Goal: Navigation & Orientation: Find specific page/section

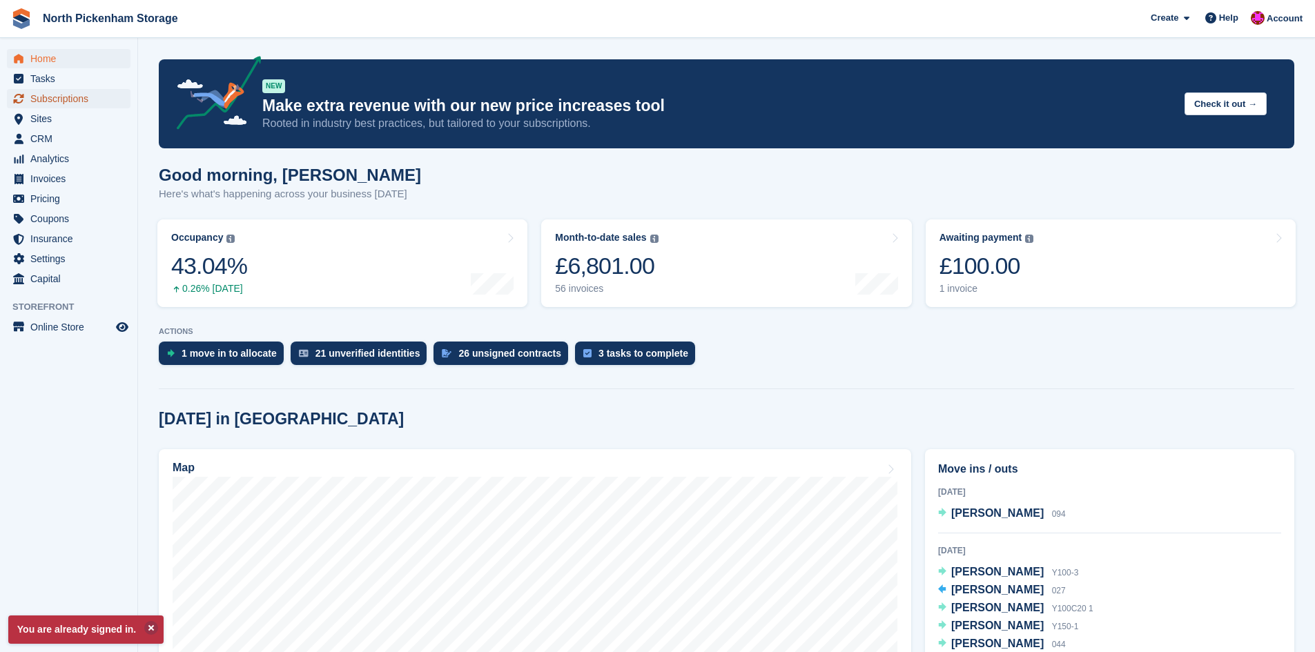
click at [76, 98] on span "Subscriptions" at bounding box center [71, 98] width 83 height 19
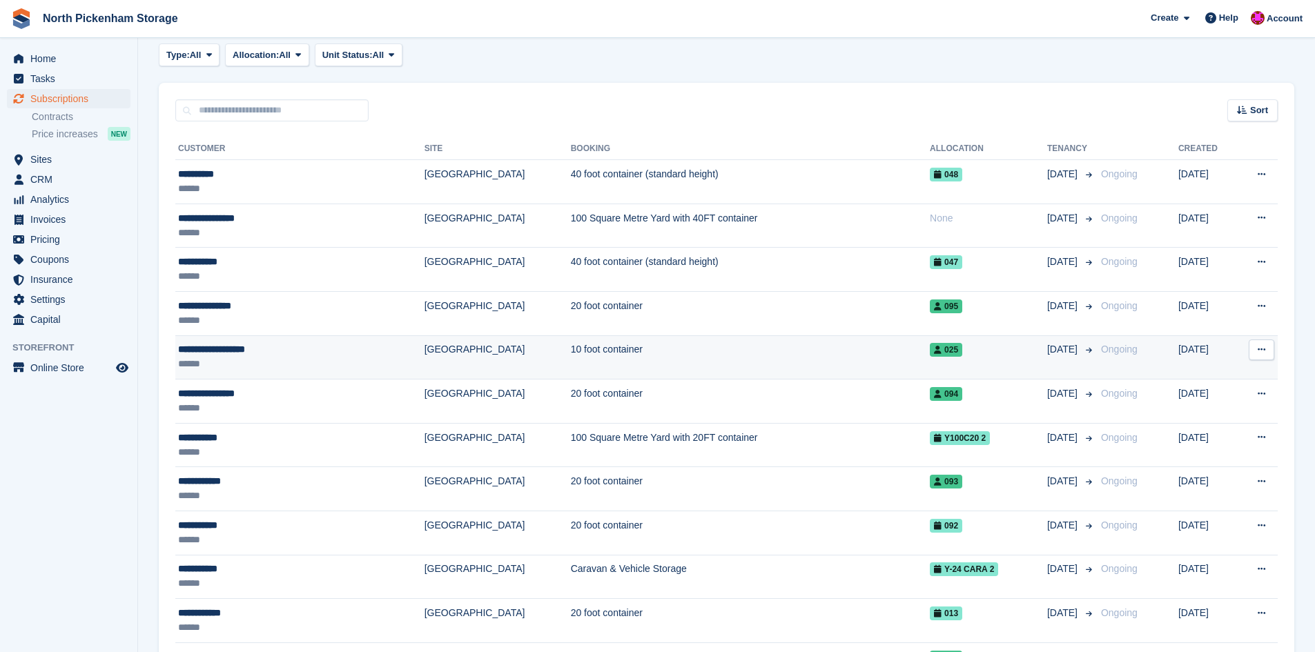
scroll to position [276, 0]
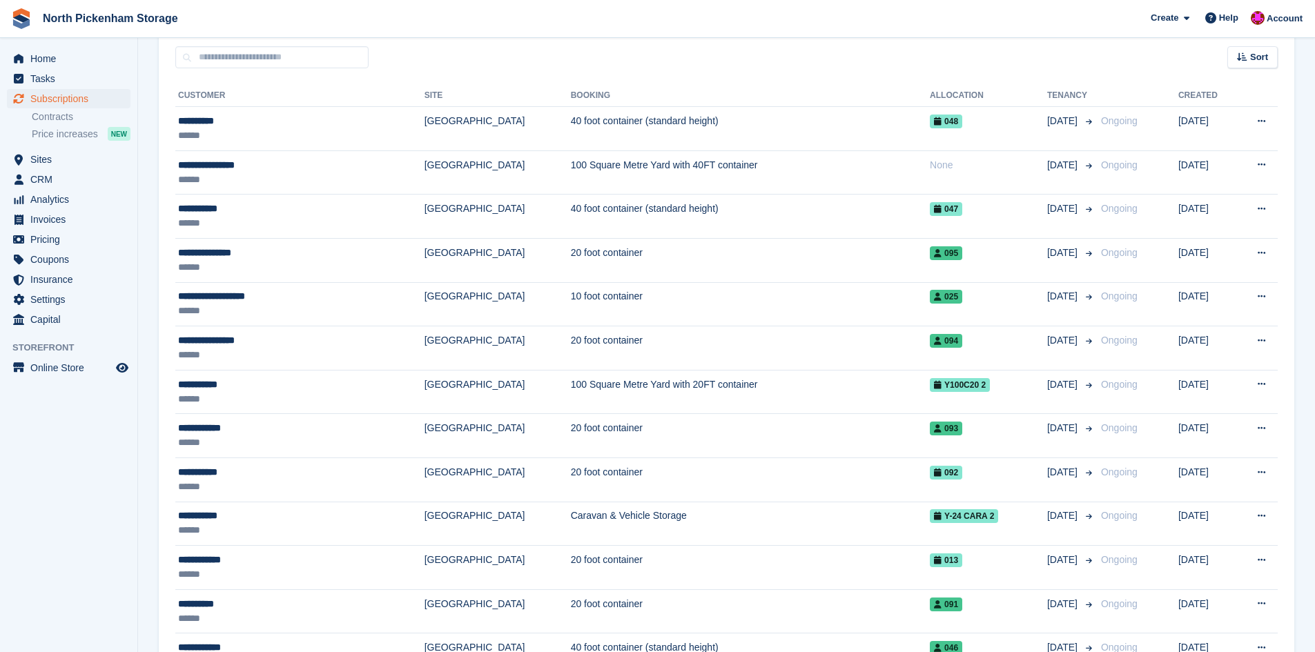
click at [814, 39] on div "Sort Sort by Customer name Date created Move in date Move out date Created (old…" at bounding box center [727, 49] width 1136 height 39
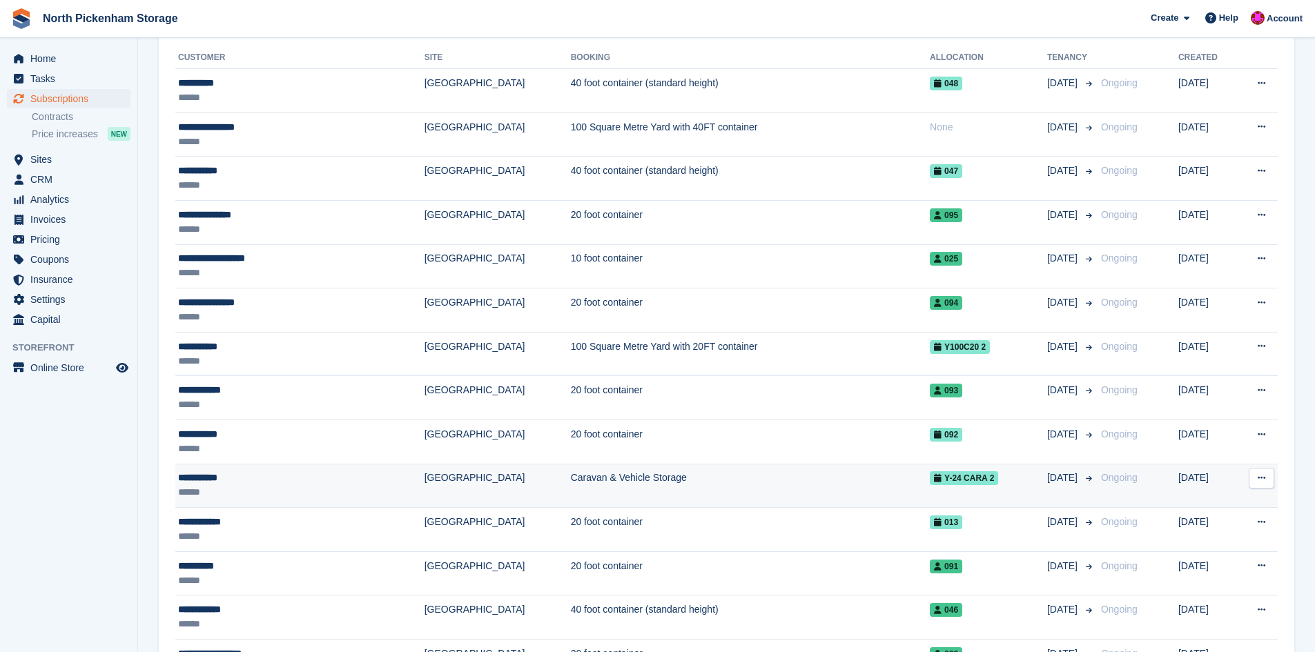
scroll to position [345, 0]
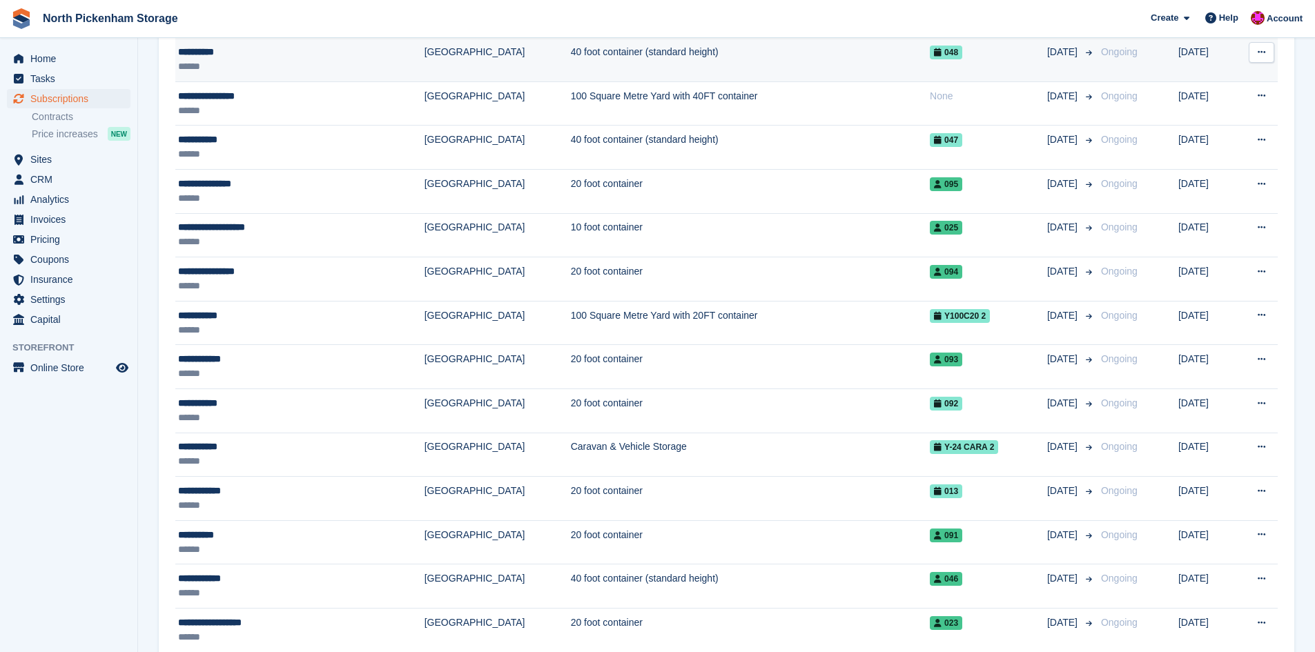
drag, startPoint x: 928, startPoint y: 21, endPoint x: 961, endPoint y: 57, distance: 47.9
click at [930, 22] on span "North Pickenham Storage Create Subscription Invoice Contact Deal Discount Page …" at bounding box center [657, 18] width 1315 height 37
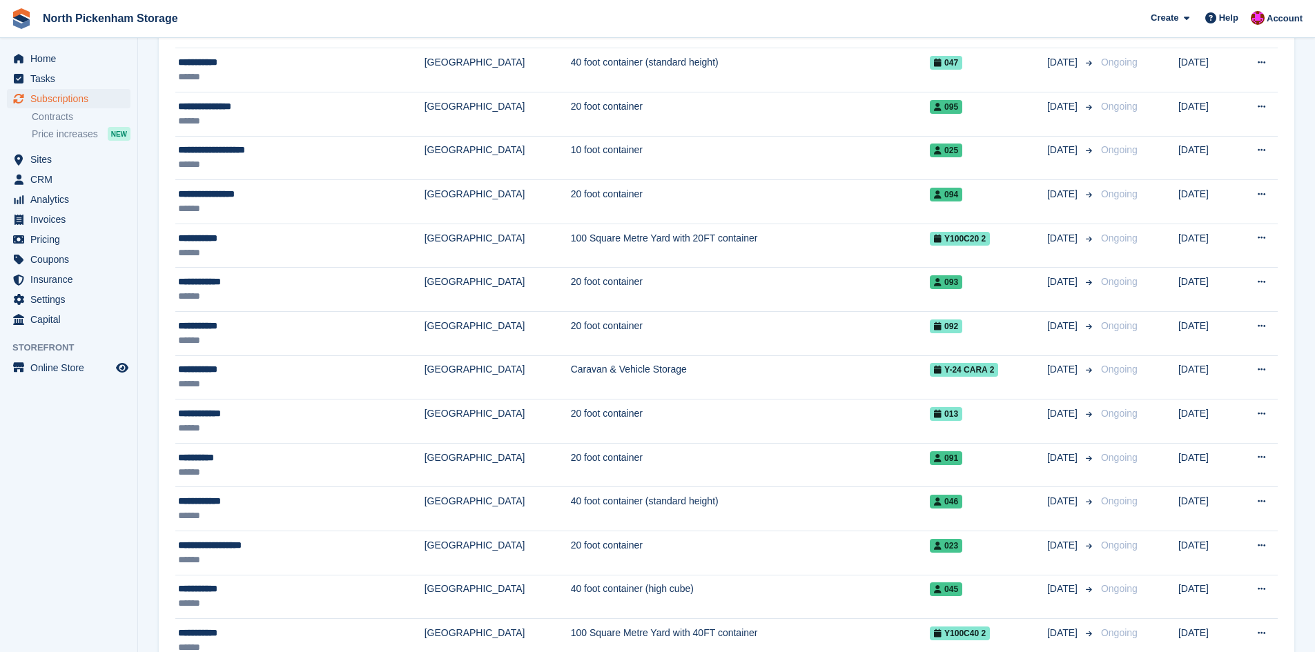
scroll to position [414, 0]
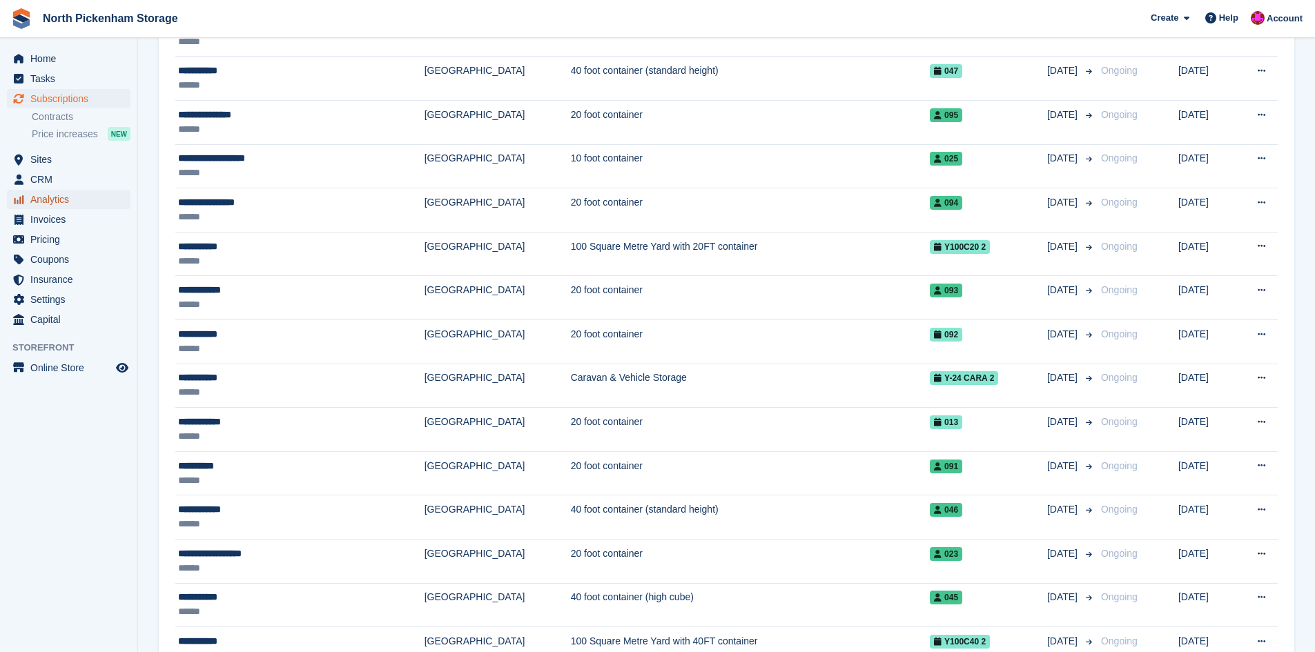
click at [67, 194] on span "Analytics" at bounding box center [71, 199] width 83 height 19
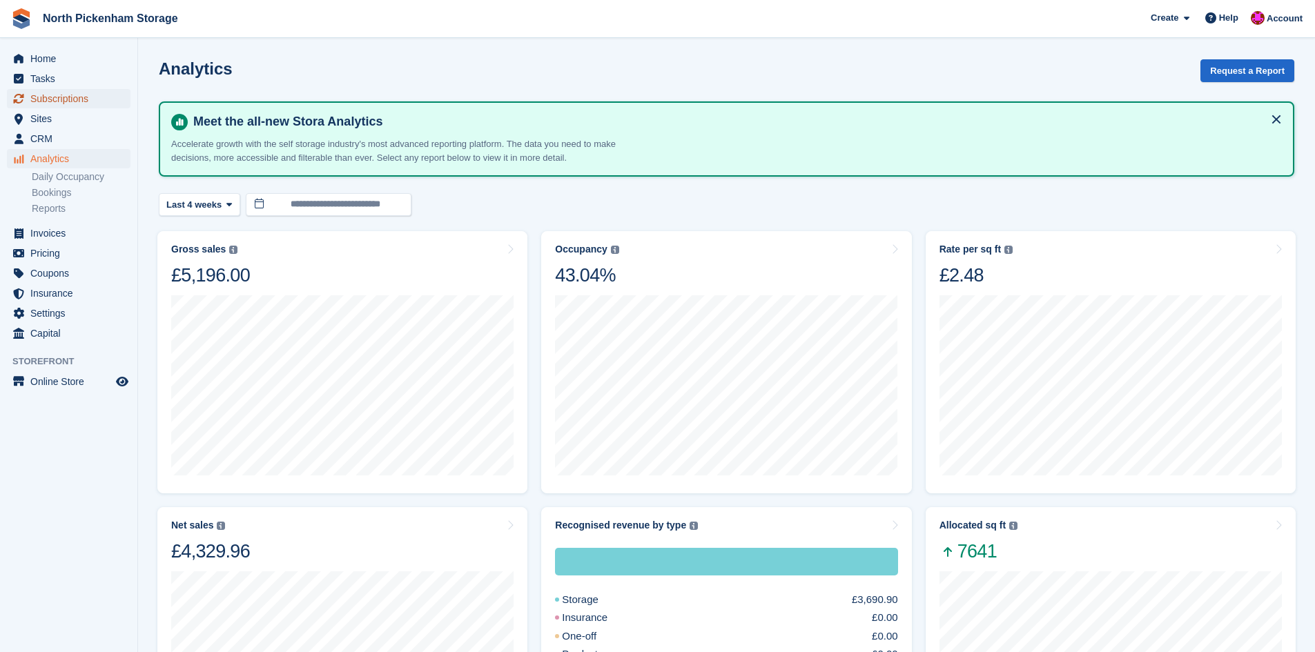
click at [55, 94] on span "Subscriptions" at bounding box center [71, 98] width 83 height 19
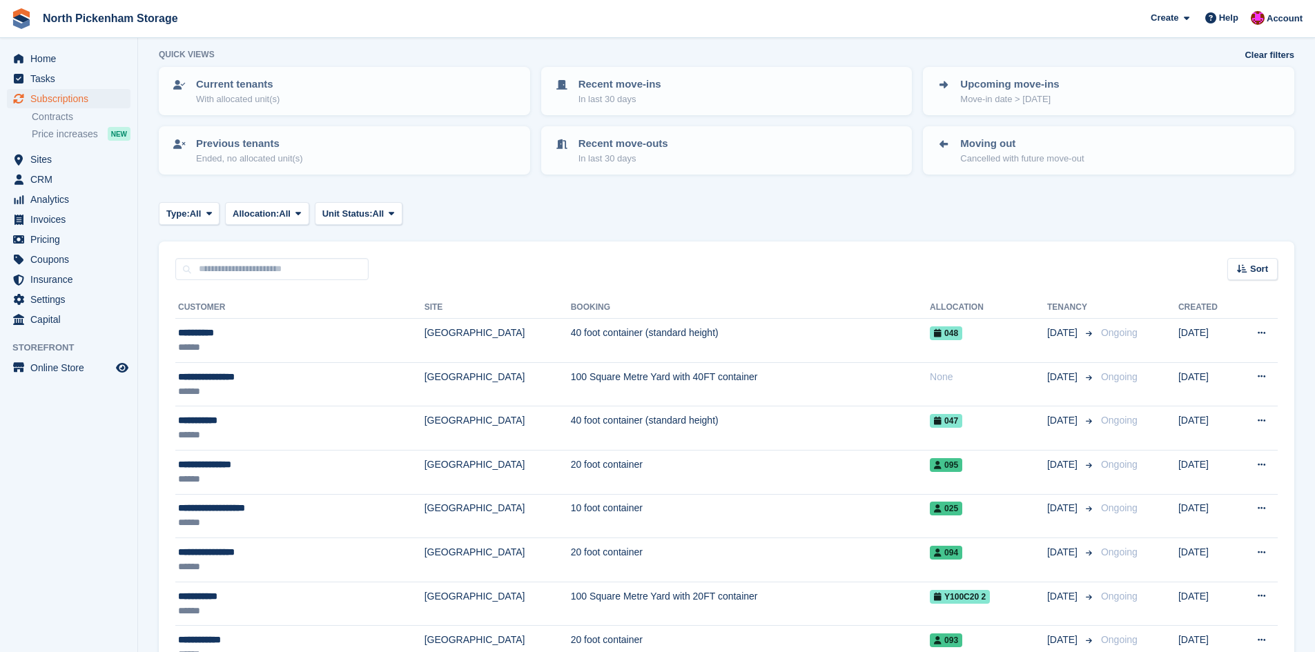
scroll to position [138, 0]
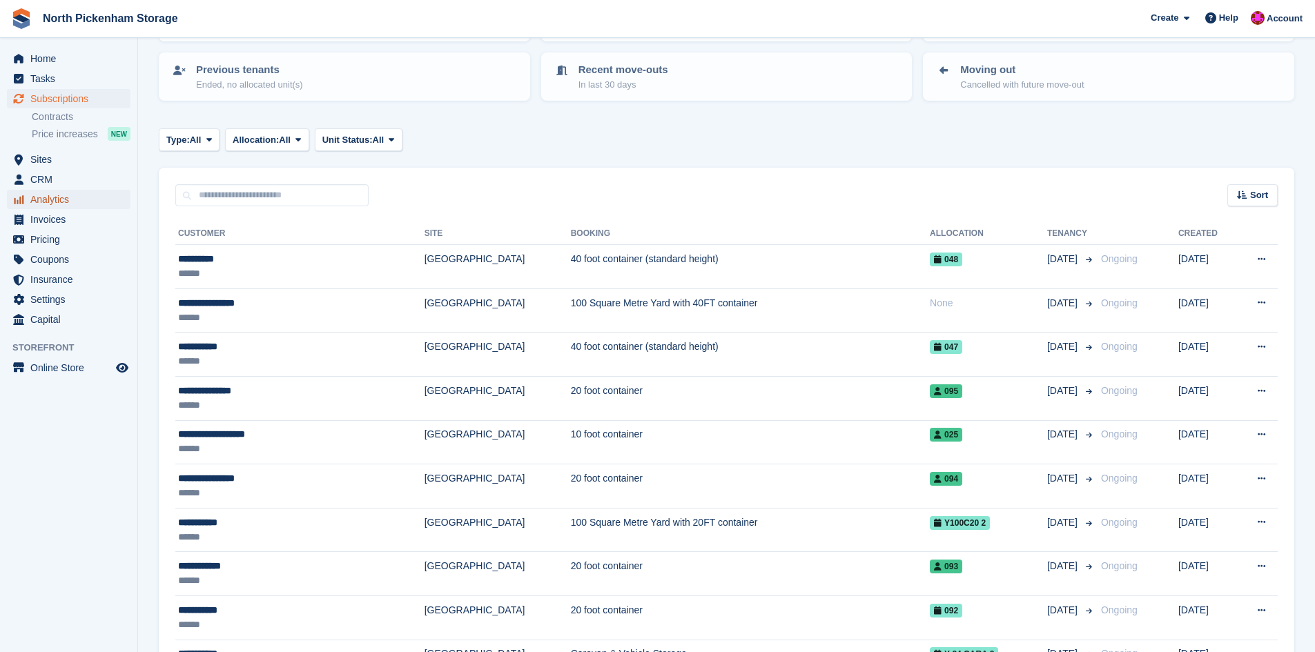
click at [65, 193] on span "Analytics" at bounding box center [71, 199] width 83 height 19
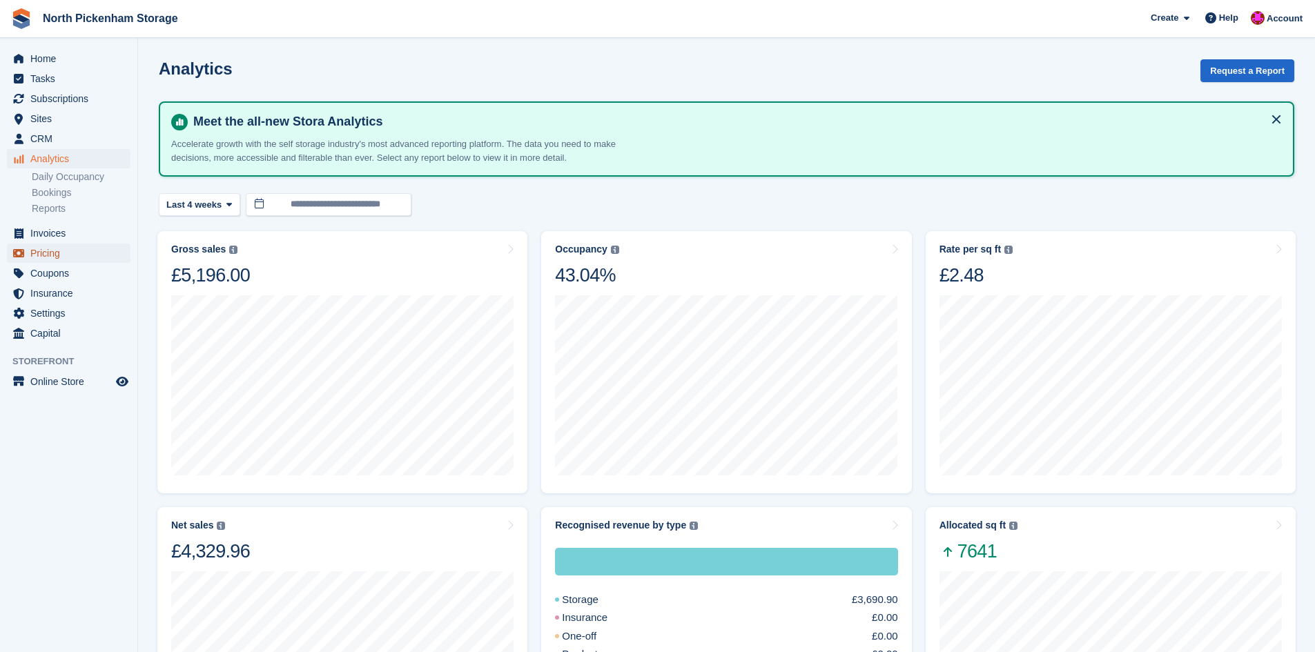
click at [71, 255] on span "Pricing" at bounding box center [71, 253] width 83 height 19
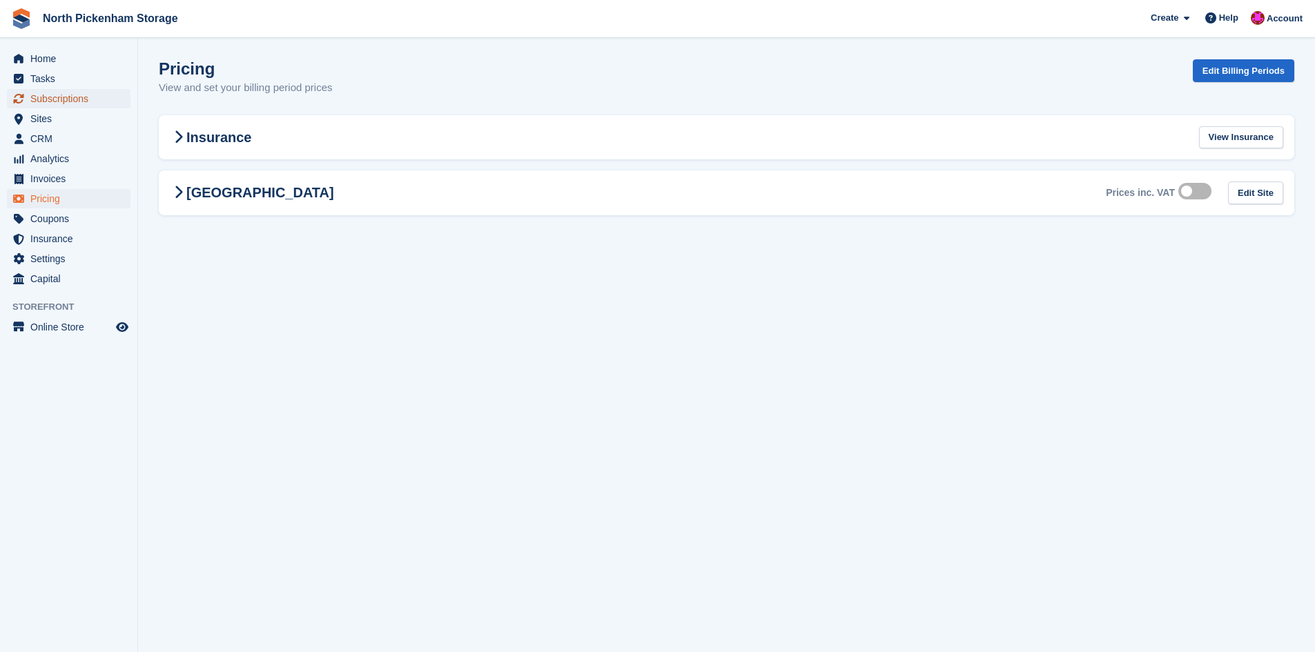
click at [49, 100] on span "Subscriptions" at bounding box center [71, 98] width 83 height 19
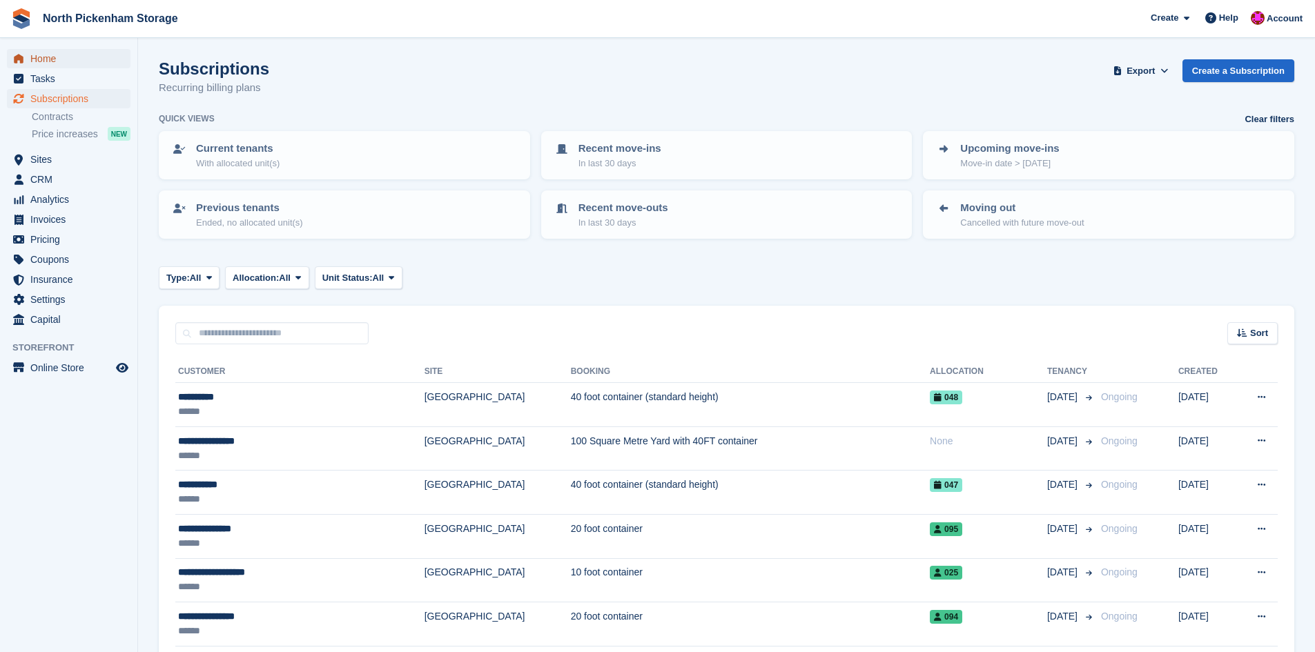
click at [44, 63] on span "Home" at bounding box center [71, 58] width 83 height 19
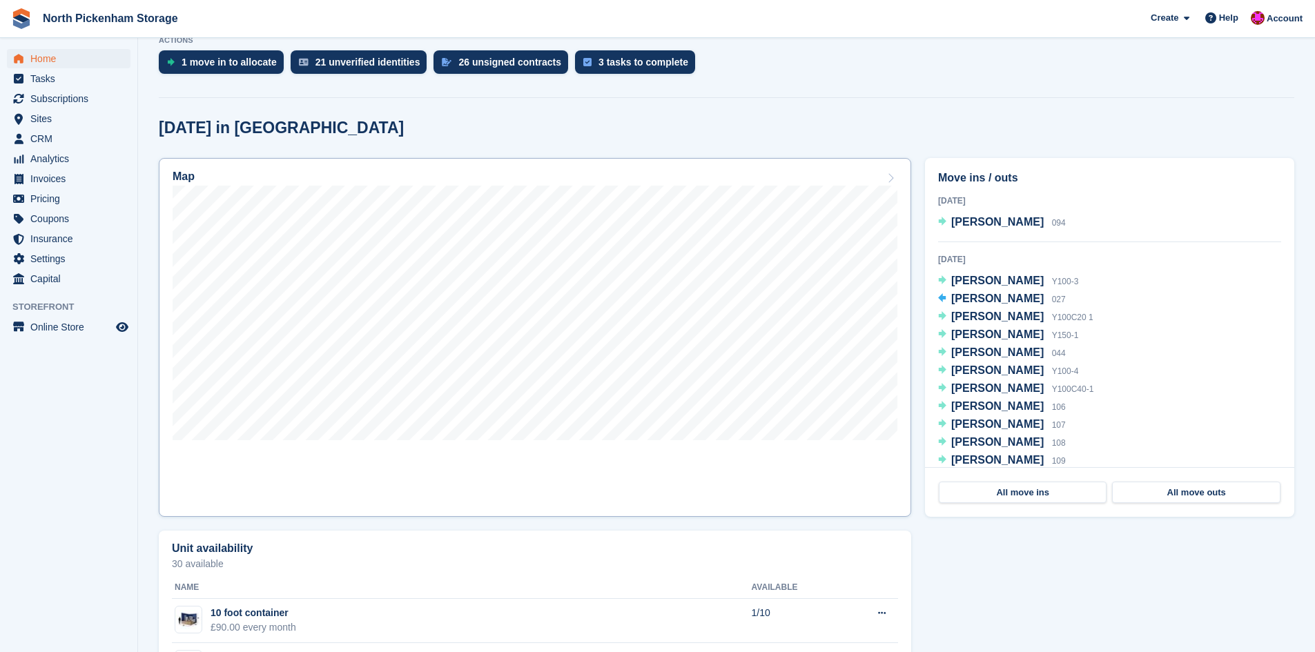
scroll to position [345, 0]
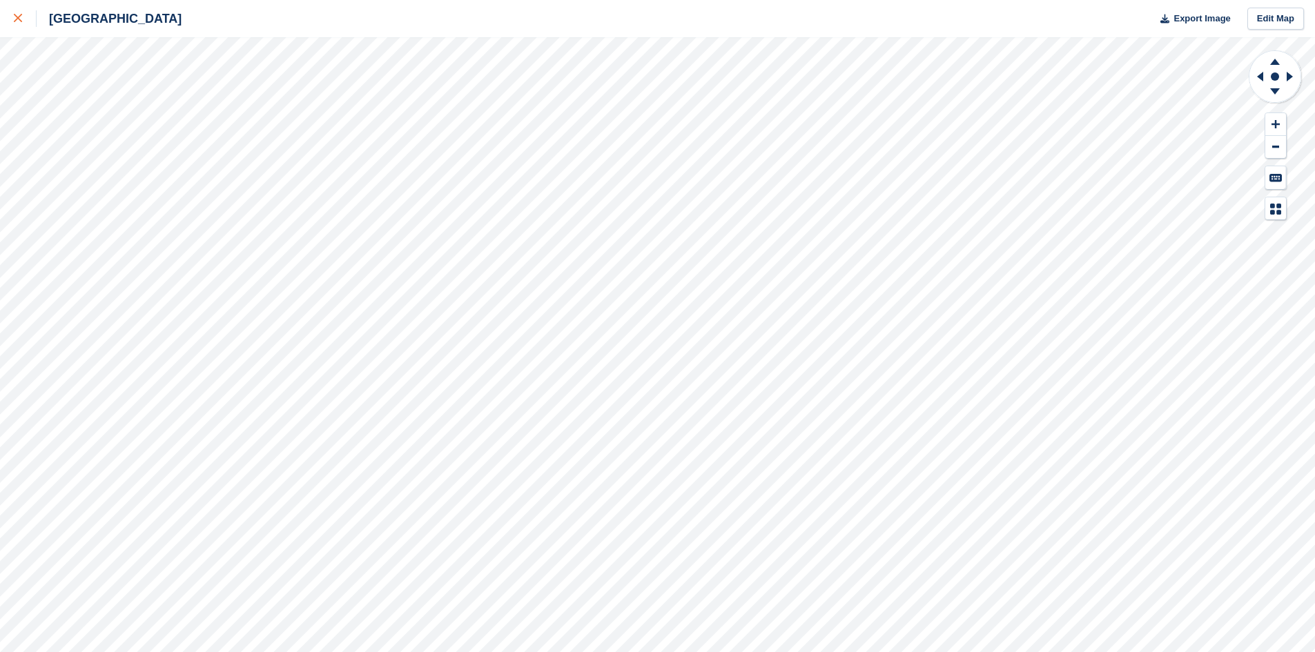
click at [14, 12] on div at bounding box center [25, 18] width 23 height 17
